Goal: Transaction & Acquisition: Purchase product/service

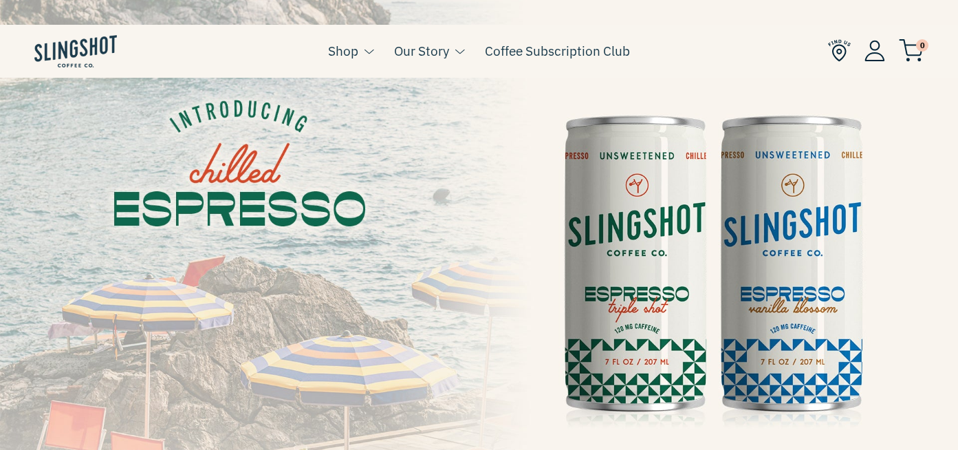
scroll to position [91, 0]
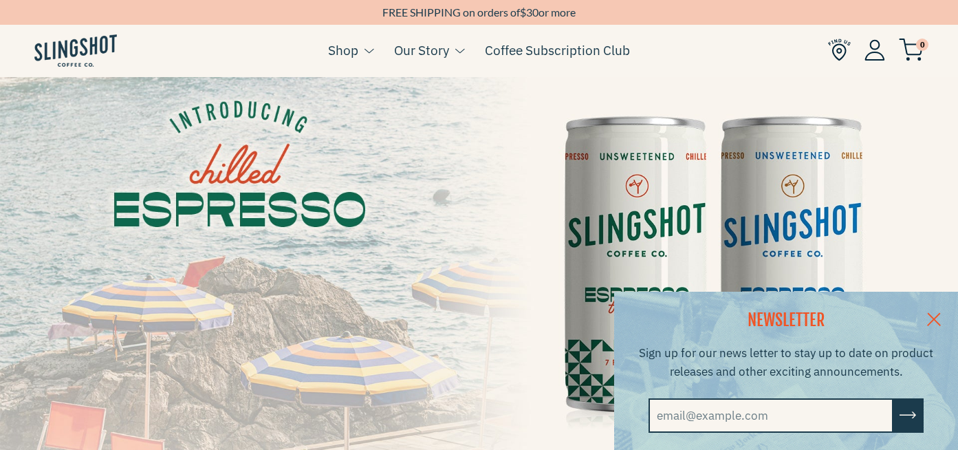
click at [934, 314] on link at bounding box center [934, 318] width 48 height 53
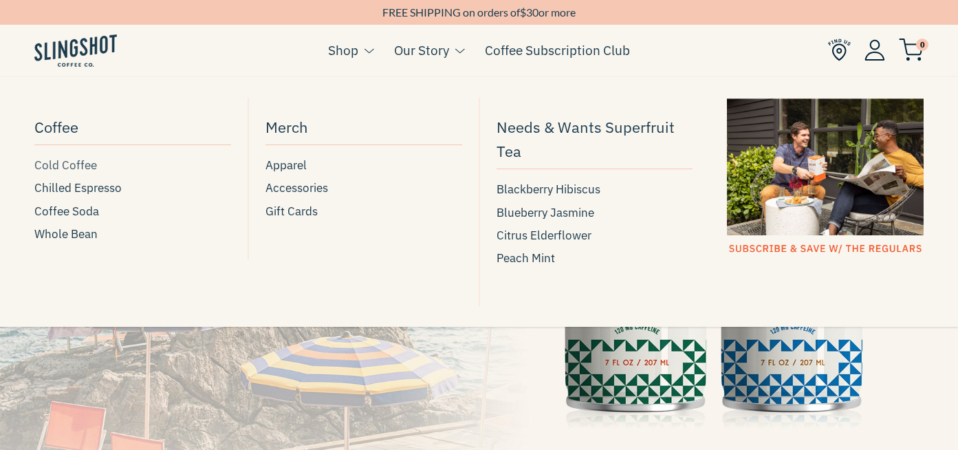
click at [76, 169] on span "Cold Coffee" at bounding box center [65, 165] width 63 height 19
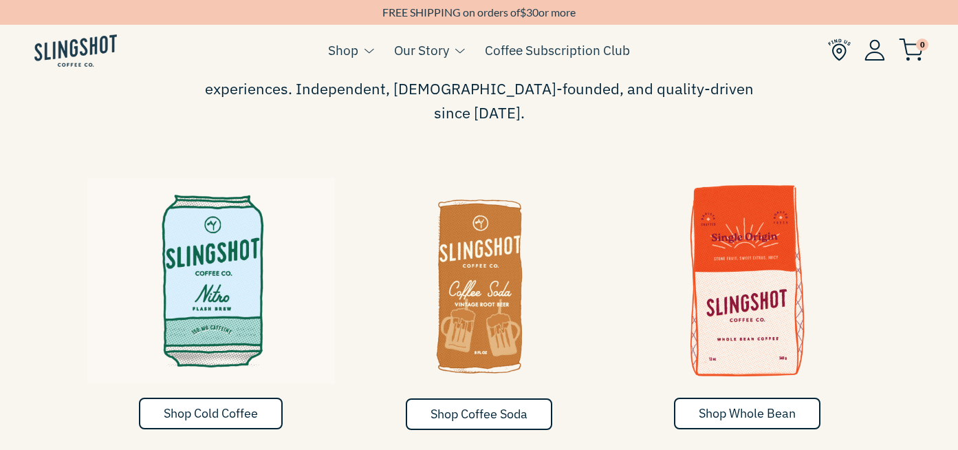
scroll to position [0, 0]
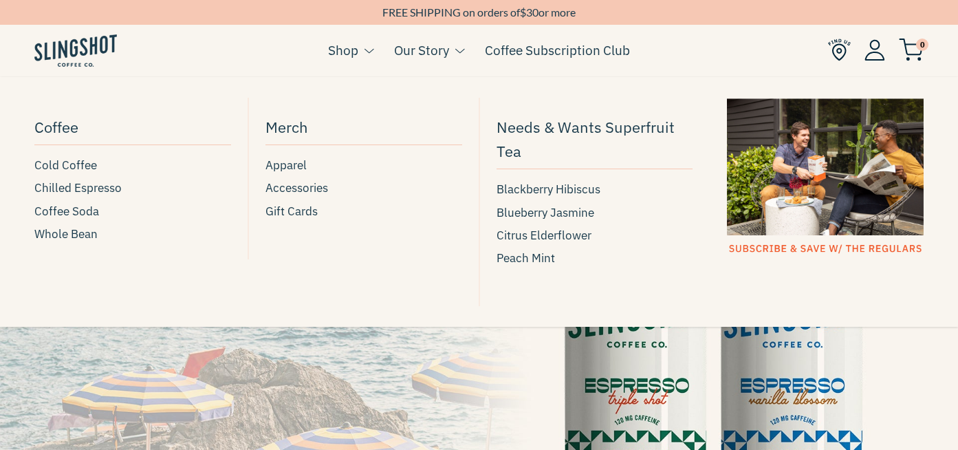
click at [343, 50] on link "Shop" at bounding box center [343, 50] width 30 height 21
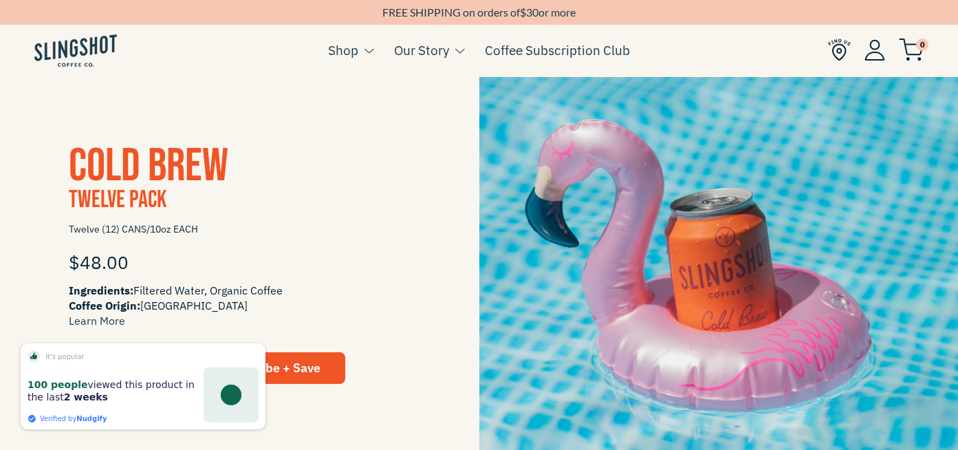
scroll to position [1259, 0]
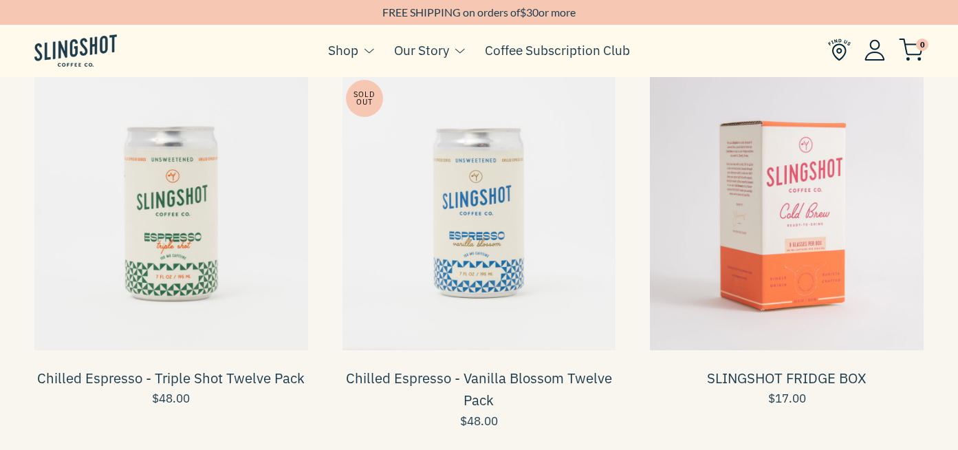
scroll to position [515, 0]
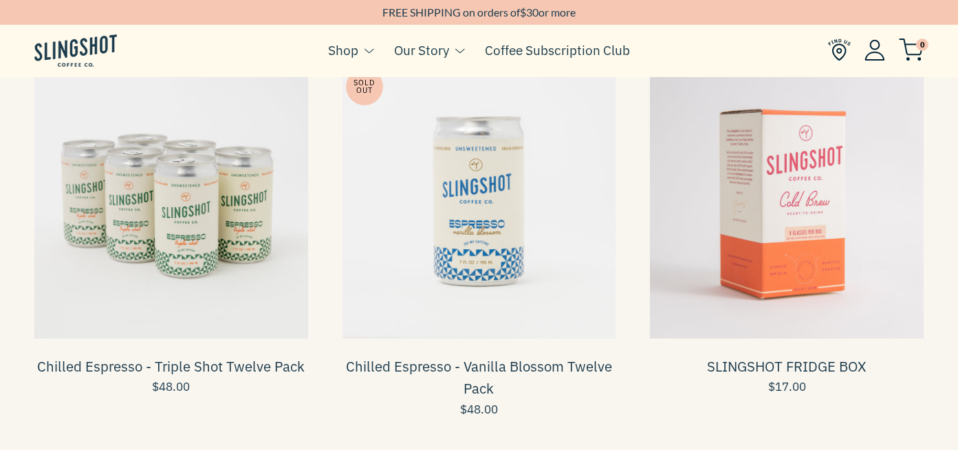
click at [252, 280] on span at bounding box center [171, 202] width 274 height 274
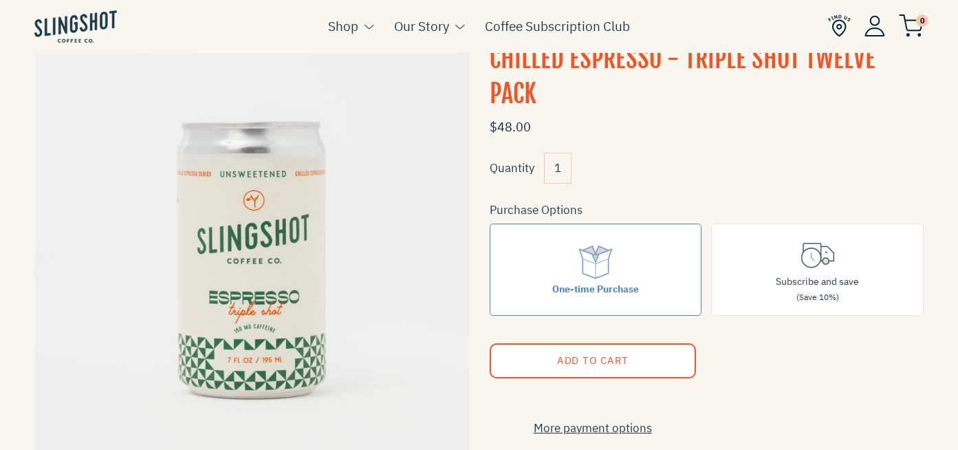
scroll to position [91, 0]
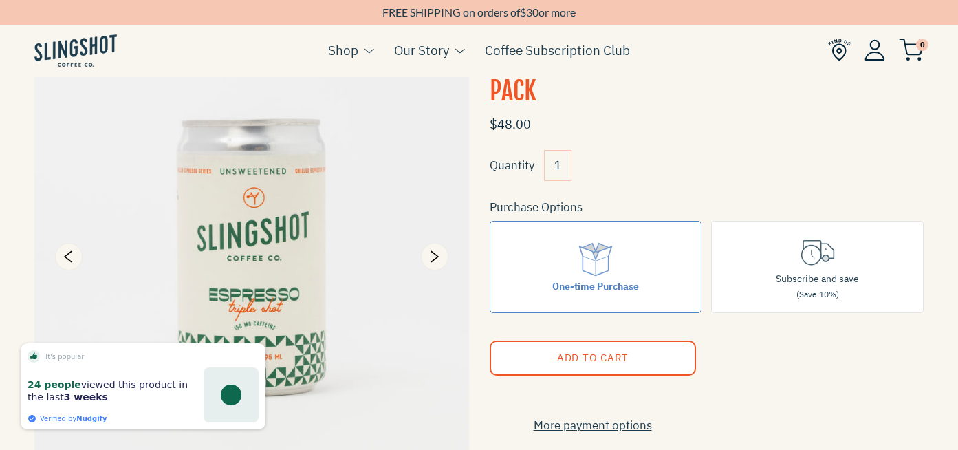
click at [335, 401] on img at bounding box center [251, 256] width 435 height 435
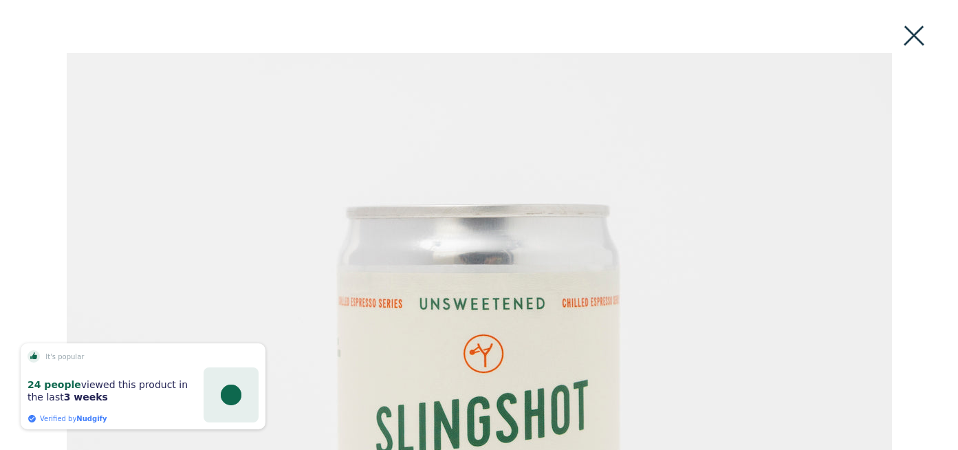
click at [918, 25] on button at bounding box center [914, 36] width 30 height 30
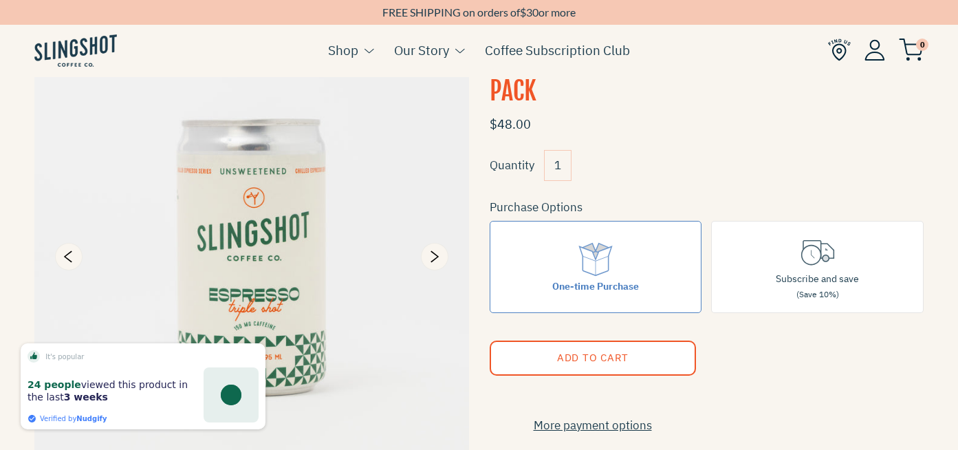
scroll to position [114, 0]
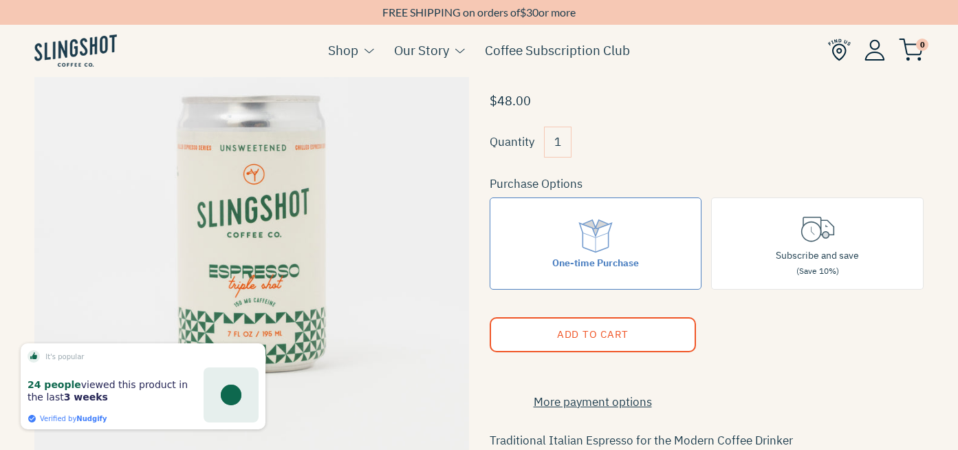
click at [19, 299] on div at bounding box center [241, 274] width 455 height 517
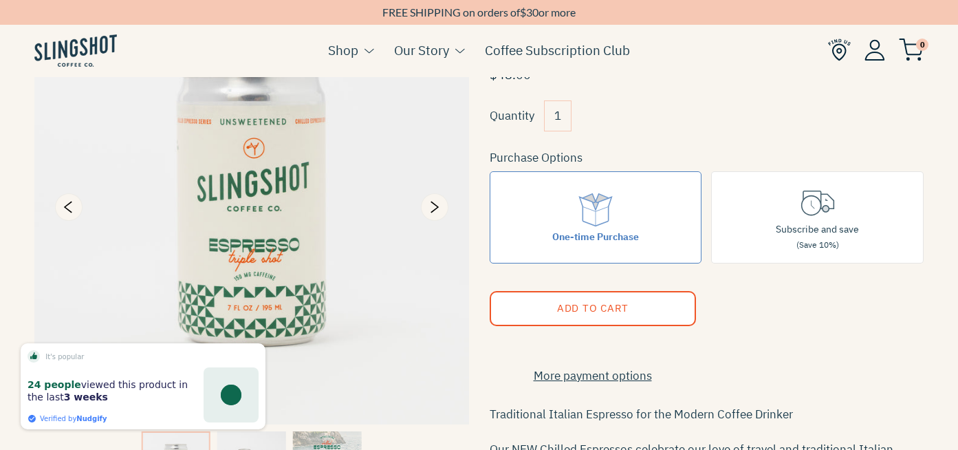
scroll to position [139, 0]
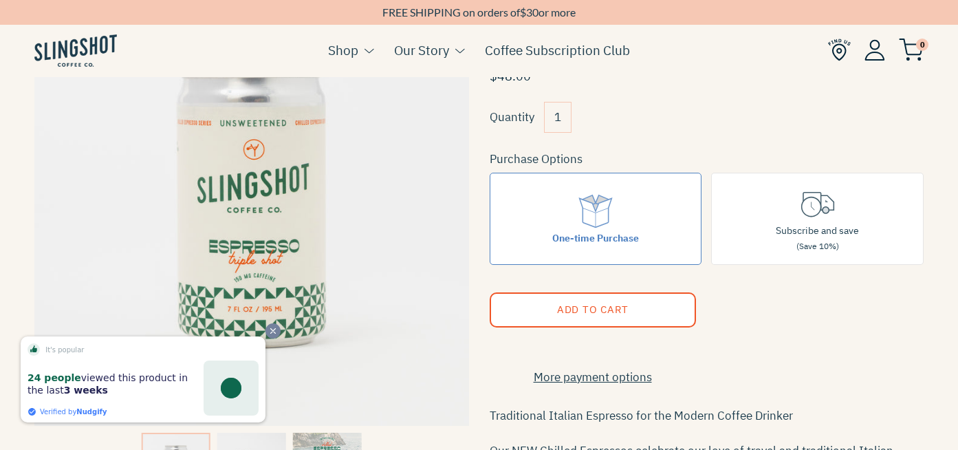
click at [276, 325] on span "Close" at bounding box center [273, 330] width 15 height 15
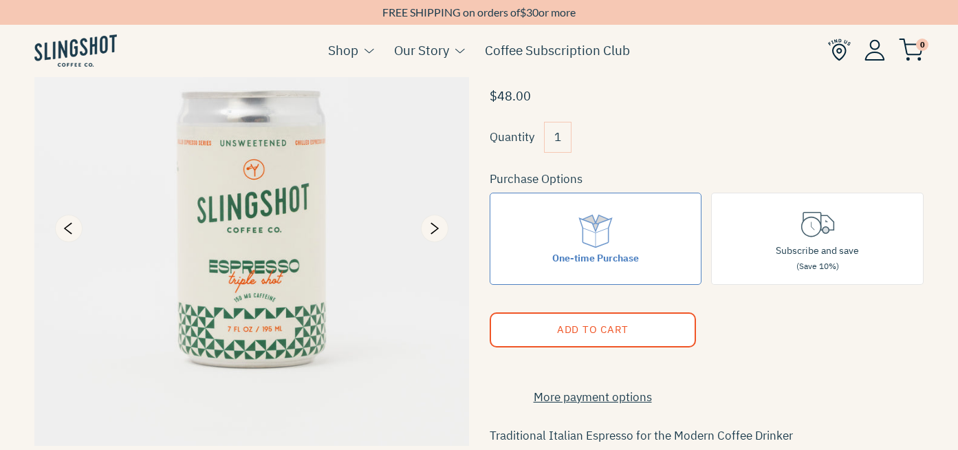
scroll to position [93, 0]
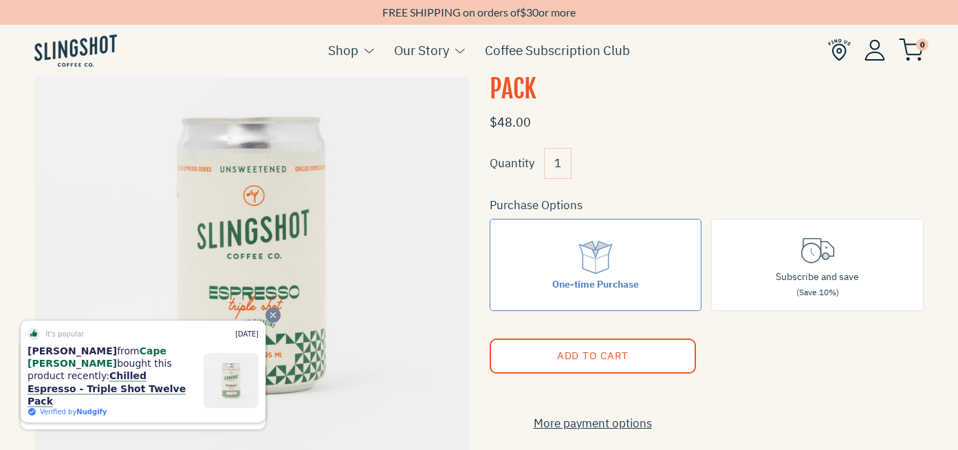
click at [270, 320] on icon "Close" at bounding box center [273, 315] width 10 height 10
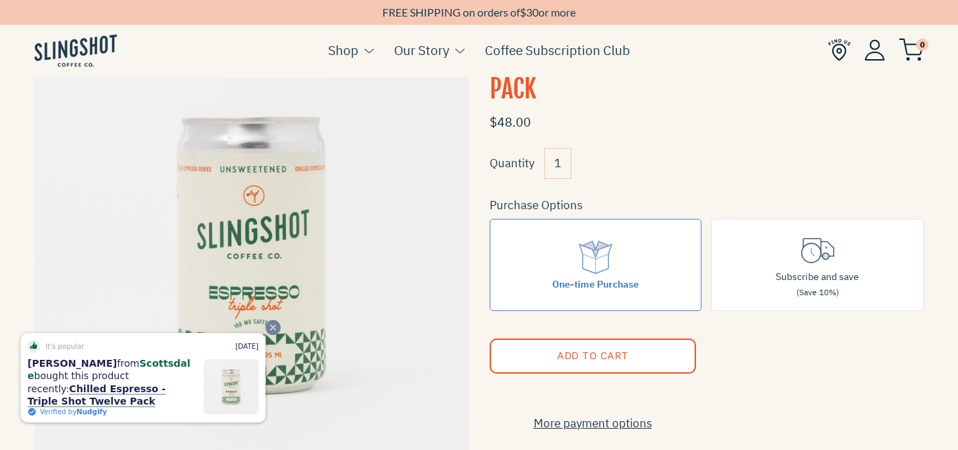
click at [270, 330] on icon "Close" at bounding box center [273, 328] width 10 height 10
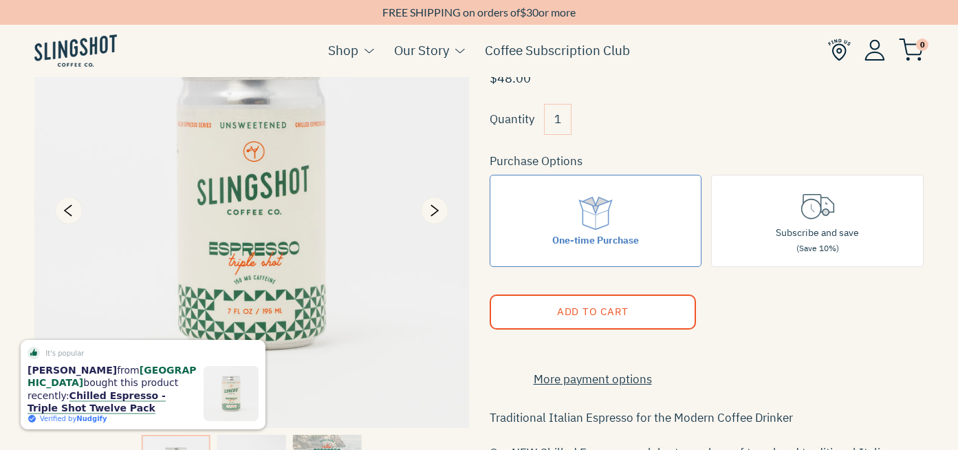
scroll to position [131, 0]
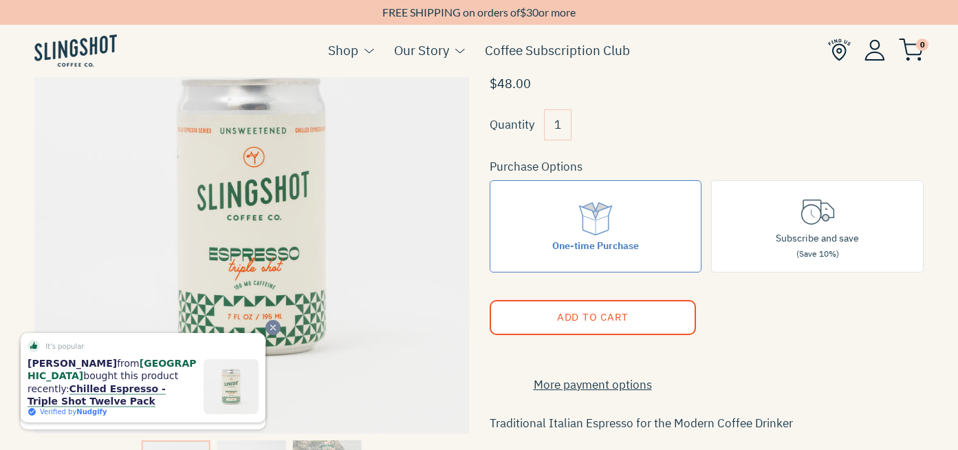
click at [269, 335] on span "Close" at bounding box center [273, 327] width 15 height 15
click at [266, 334] on div "Close" at bounding box center [239, 362] width 84 height 84
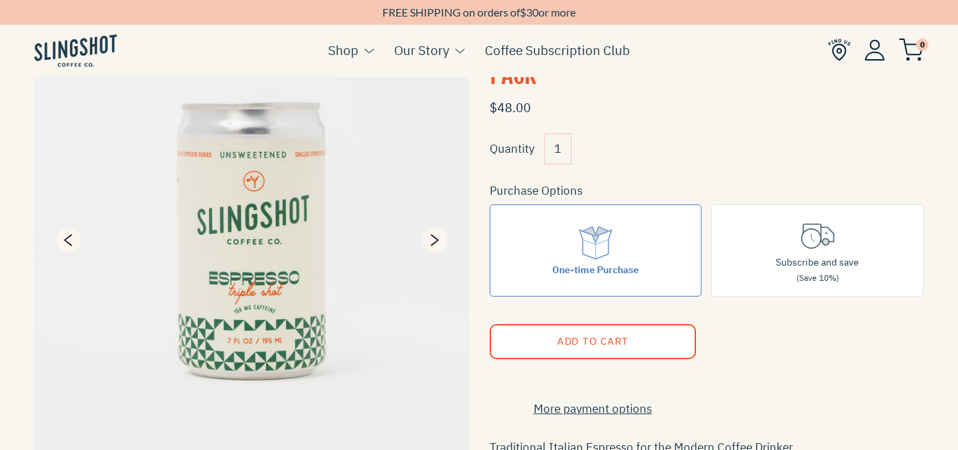
scroll to position [111, 0]
